Goal: Check status: Check status

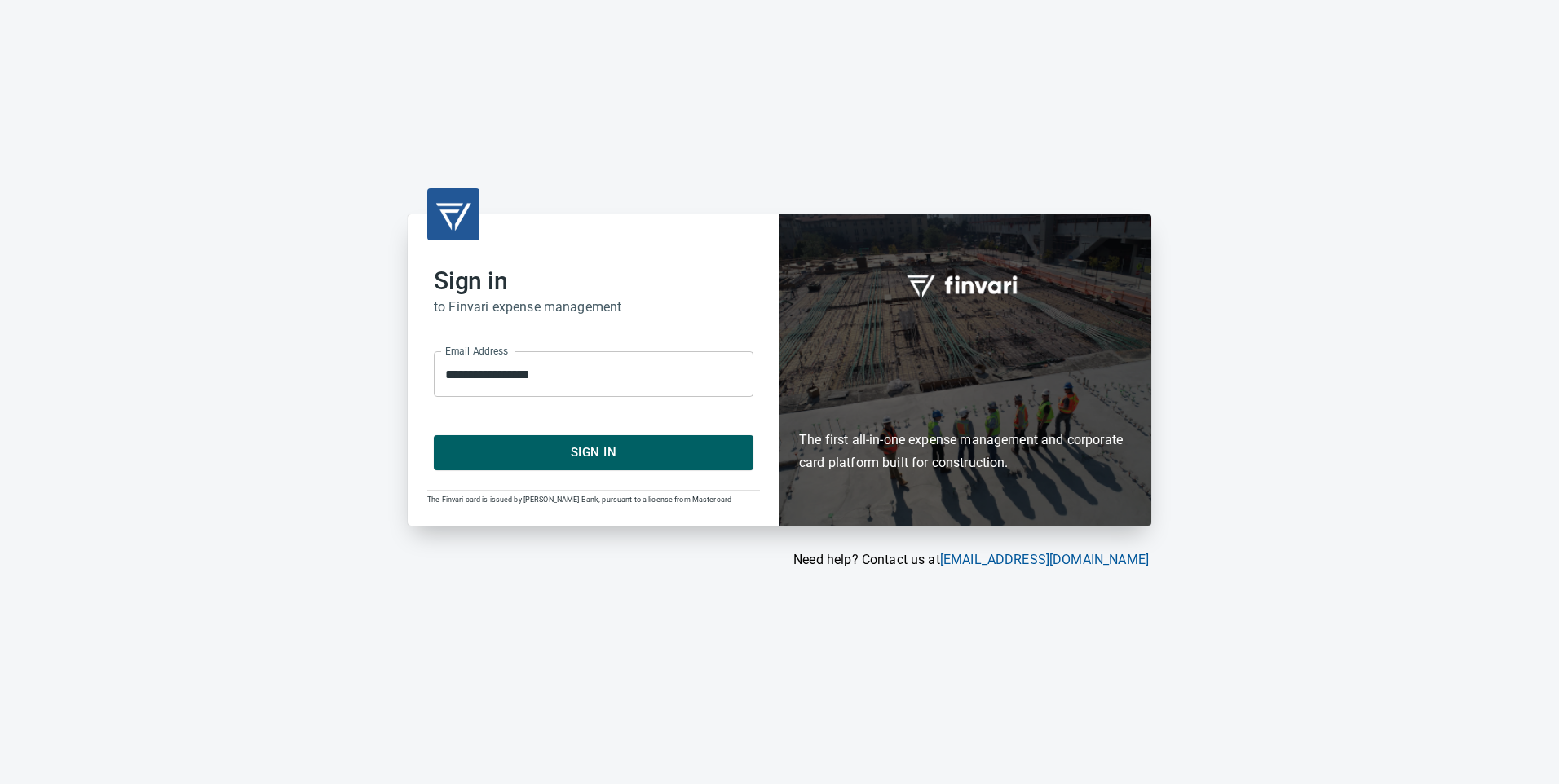
click at [659, 454] on span "Sign In" at bounding box center [593, 452] width 284 height 21
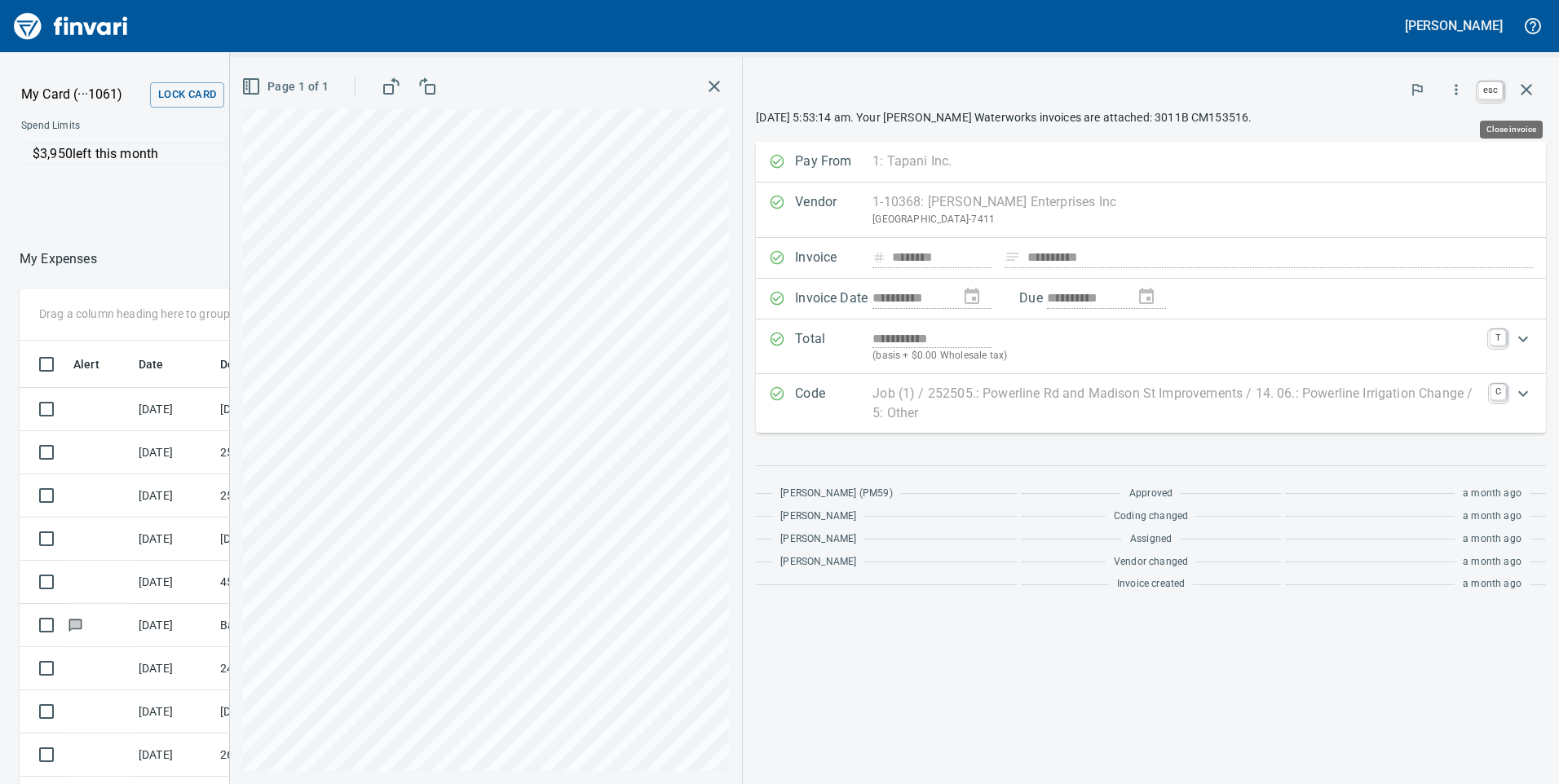
scroll to position [593, 1075]
click at [1522, 88] on icon "button" at bounding box center [1526, 90] width 20 height 20
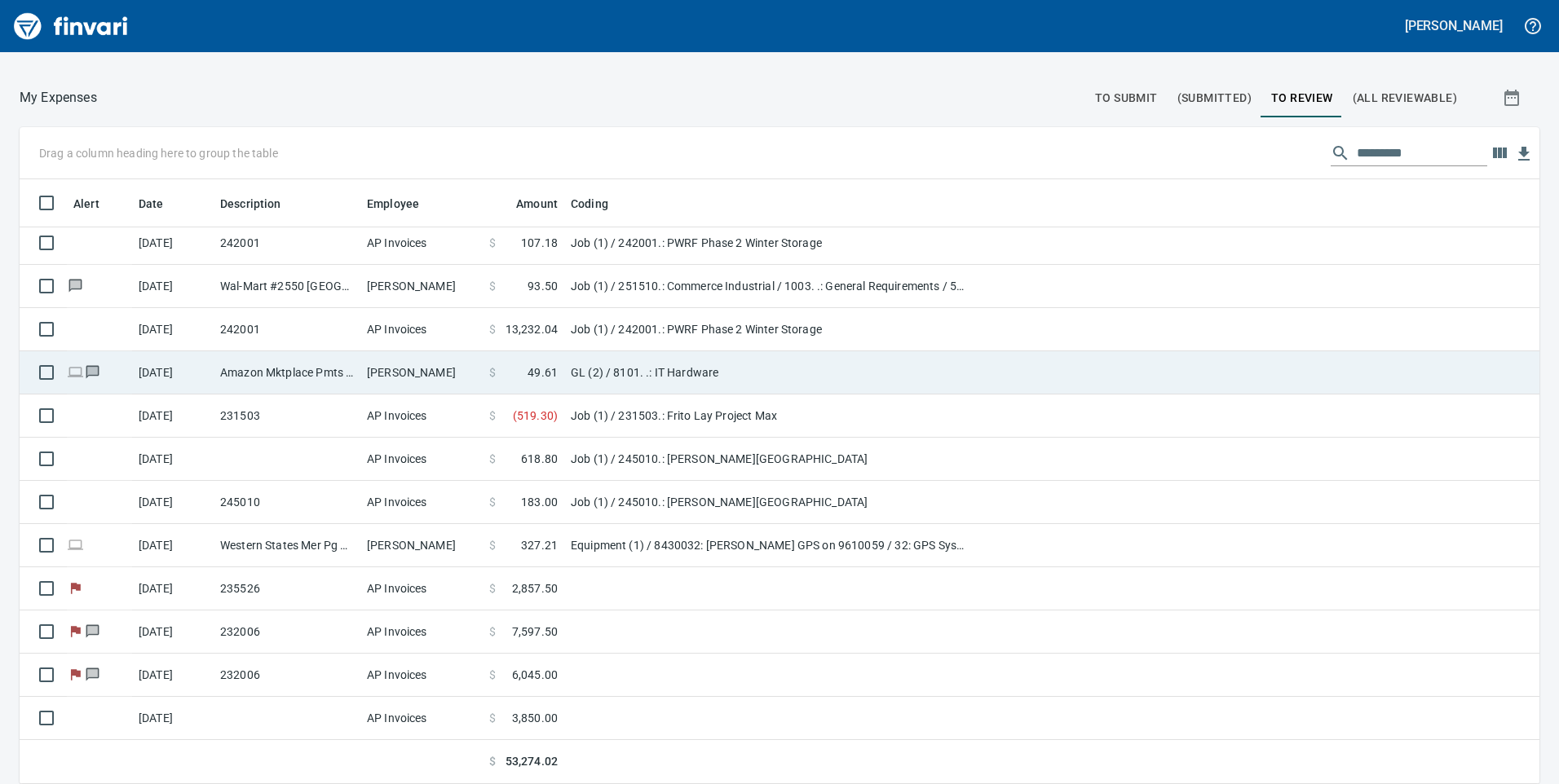
scroll to position [443, 0]
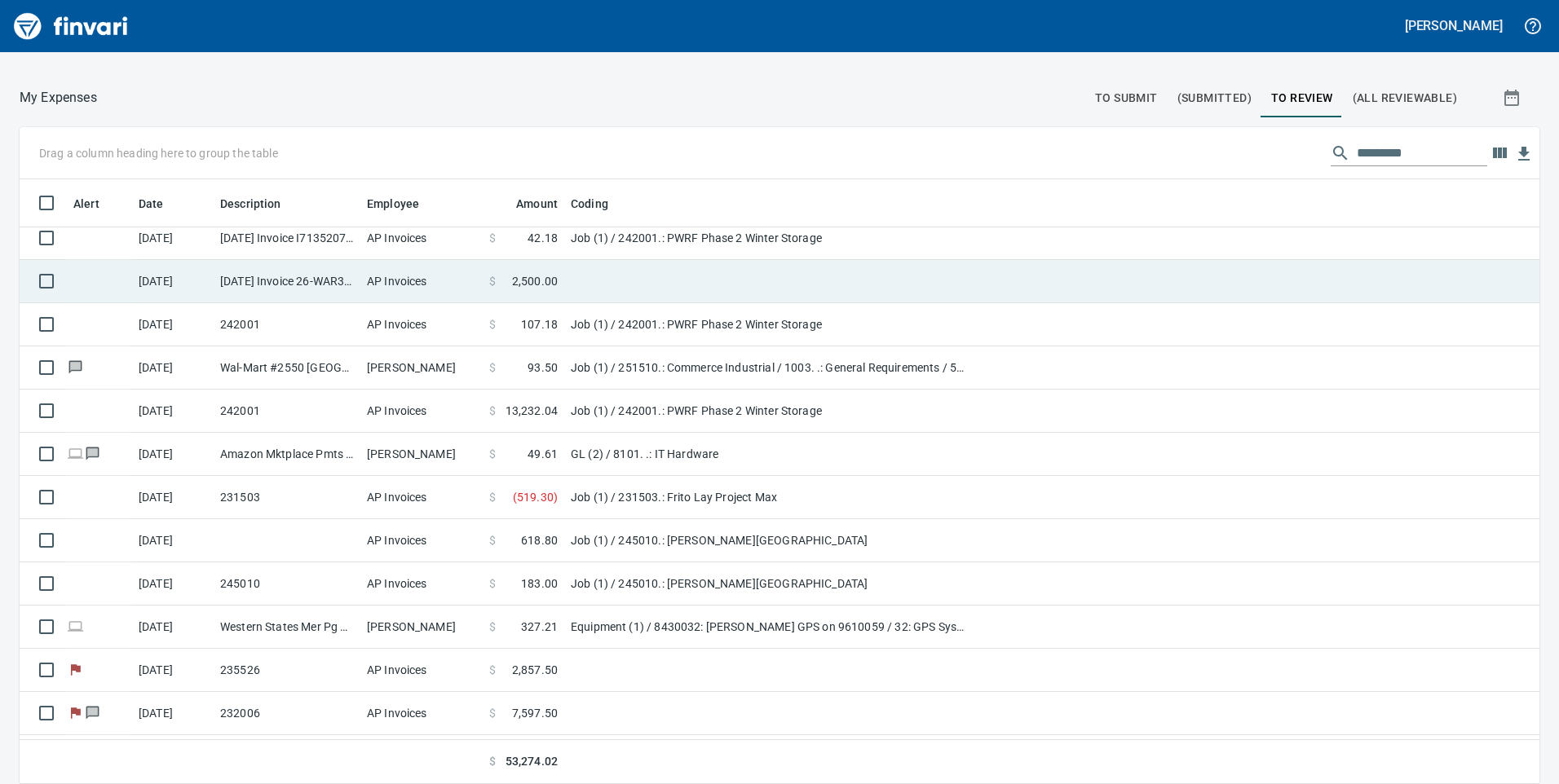
click at [529, 285] on span "2,500.00" at bounding box center [534, 281] width 45 height 16
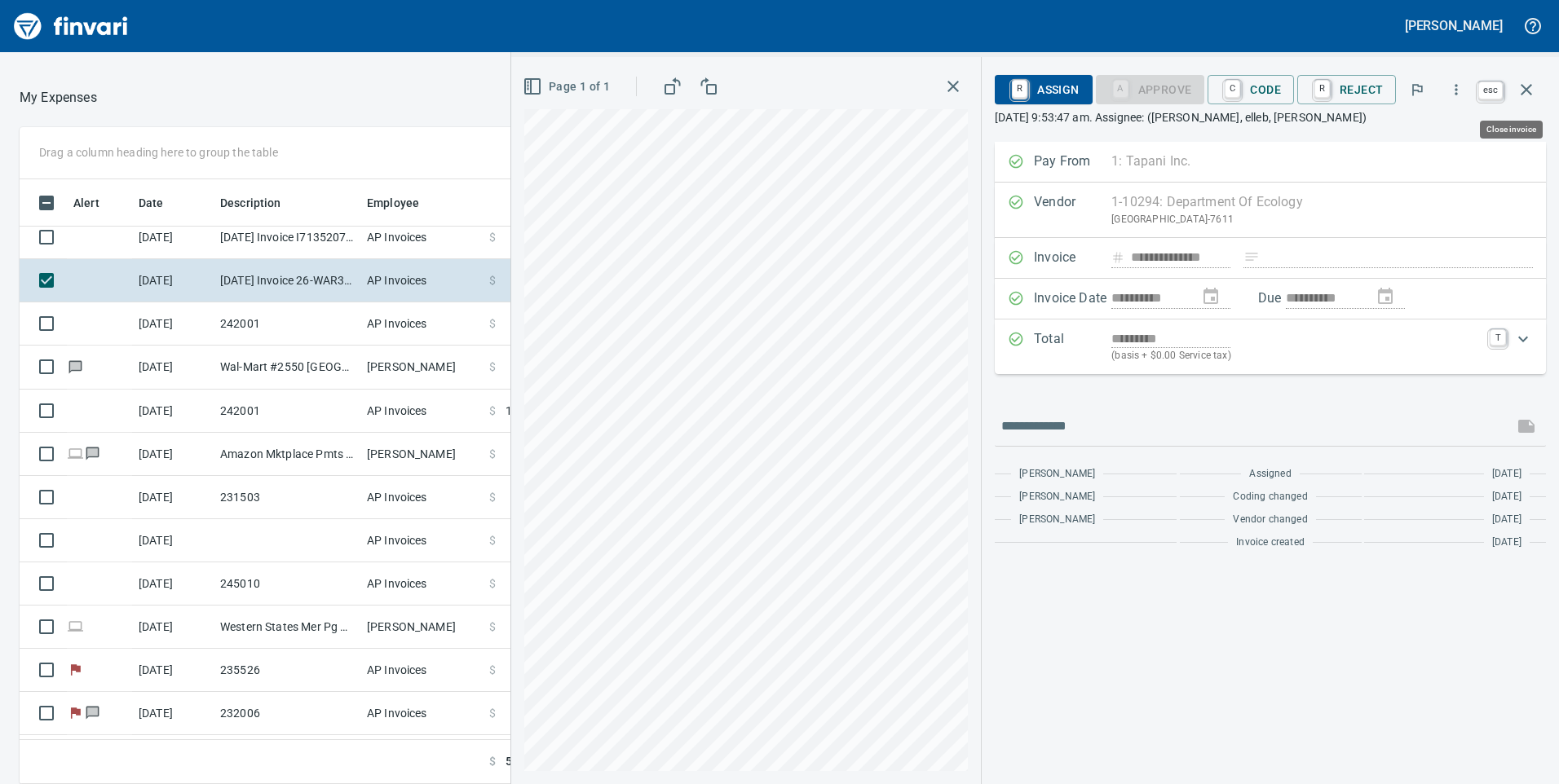
scroll to position [593, 1075]
click at [1531, 92] on icon "button" at bounding box center [1526, 90] width 20 height 20
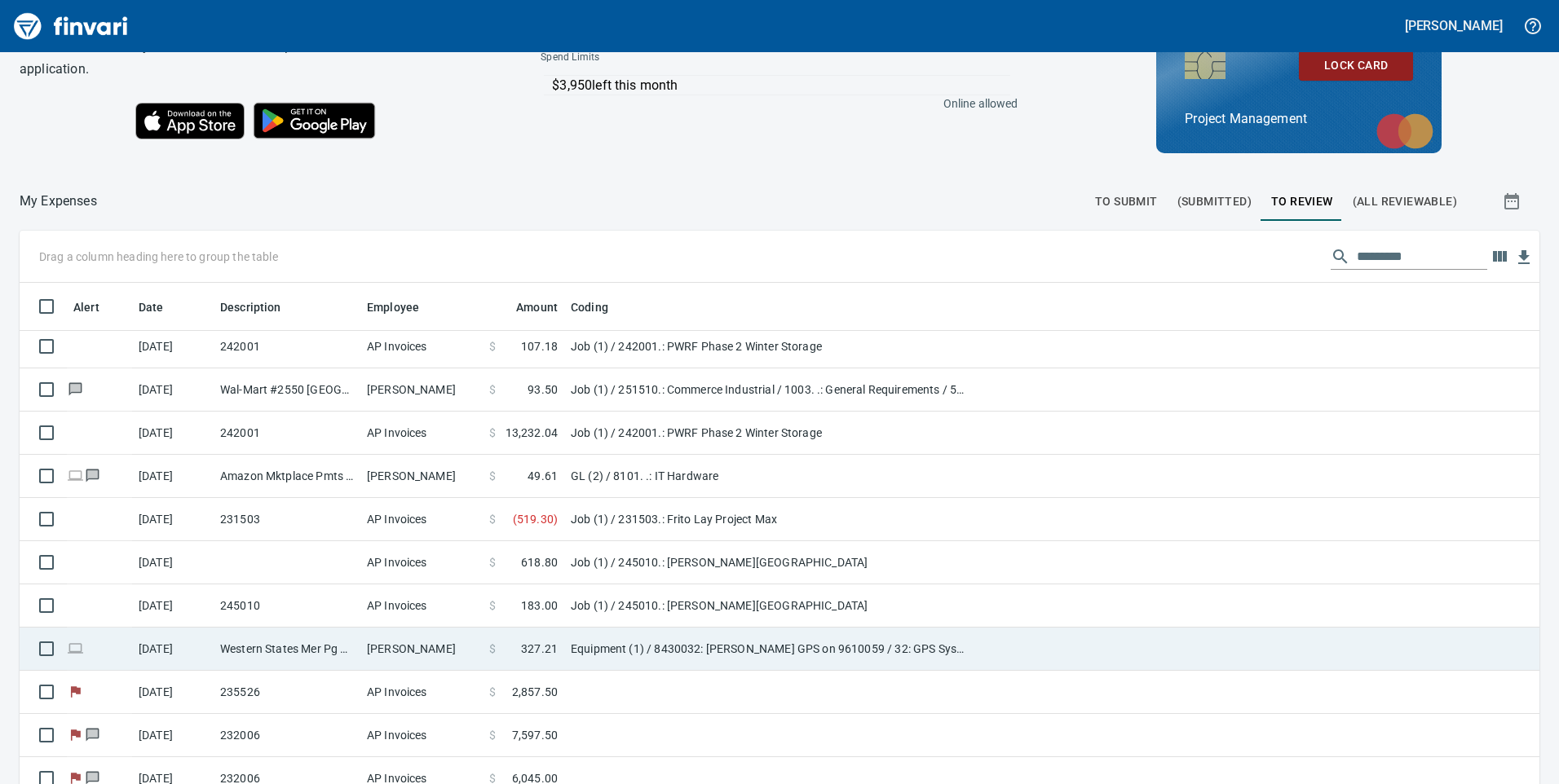
scroll to position [184, 0]
